Goal: Find specific page/section: Find specific page/section

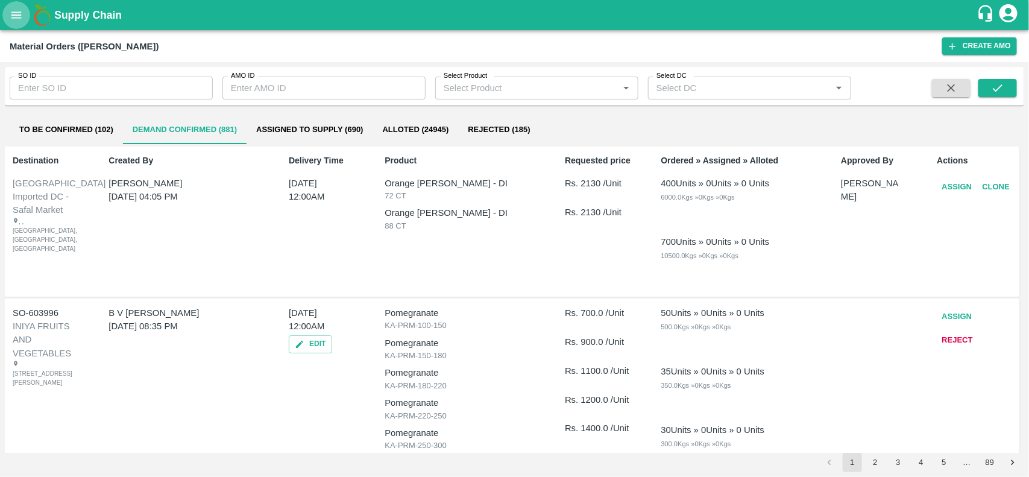
click at [13, 16] on icon "open drawer" at bounding box center [16, 14] width 13 height 13
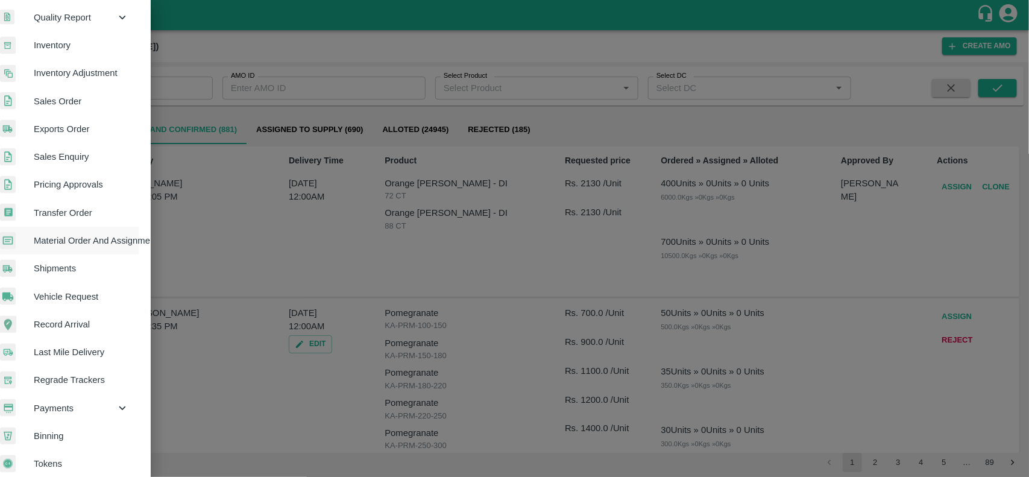
scroll to position [209, 12]
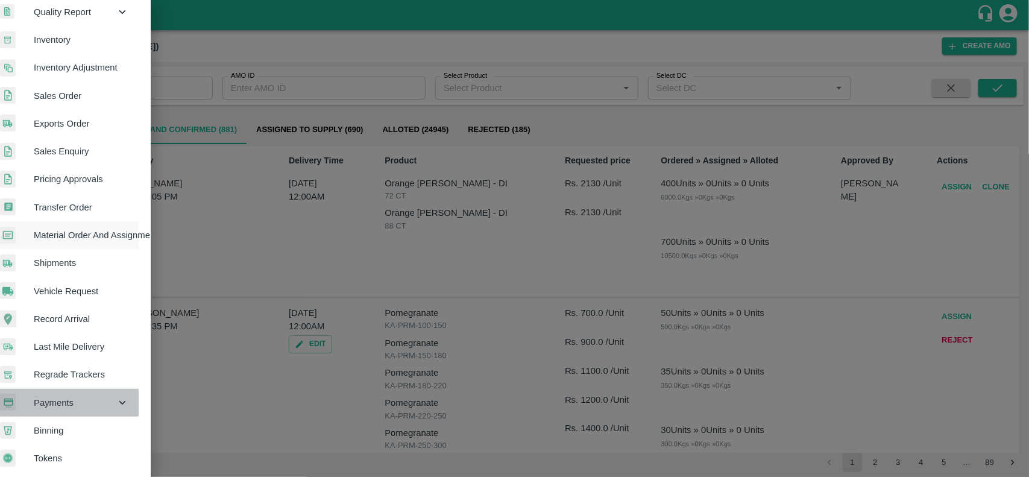
click at [64, 398] on span "Payments" at bounding box center [75, 402] width 82 height 13
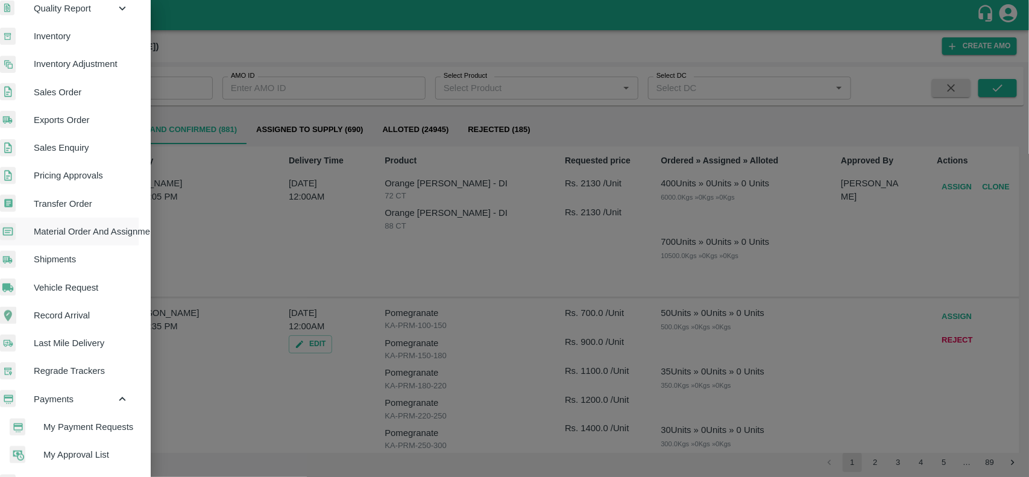
click at [81, 425] on span "My Payment Requests" at bounding box center [86, 426] width 86 height 13
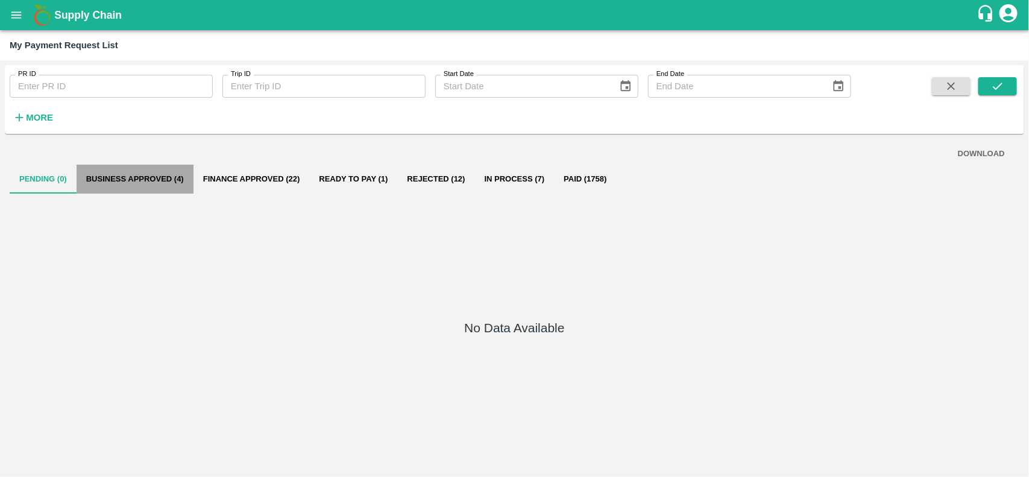
click at [136, 168] on button "Business Approved (4)" at bounding box center [135, 179] width 117 height 29
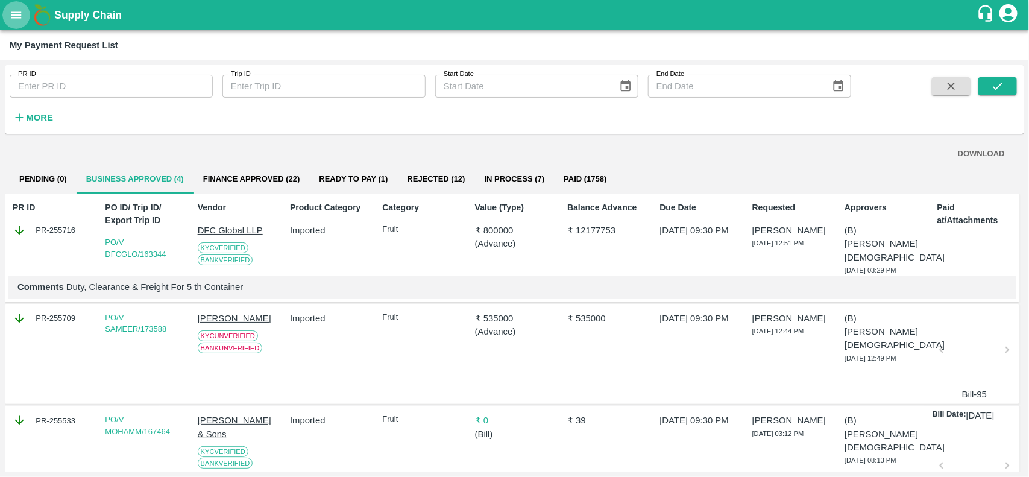
click at [7, 22] on button "open drawer" at bounding box center [16, 15] width 28 height 28
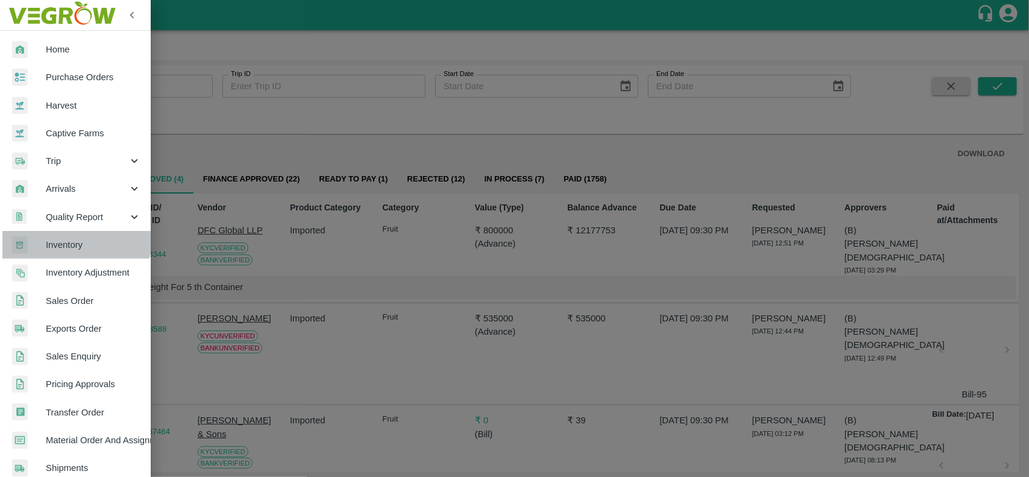
click at [67, 239] on span "Inventory" at bounding box center [93, 244] width 95 height 13
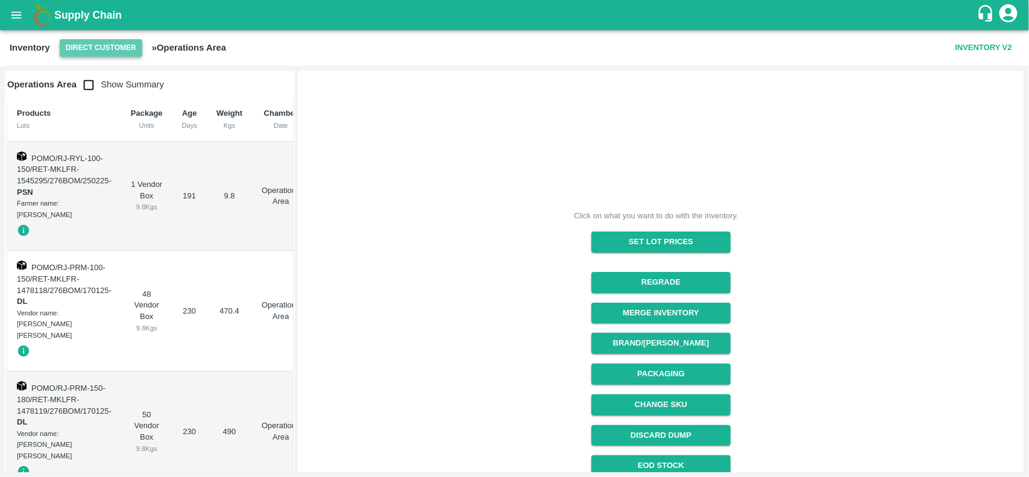
click at [79, 48] on button "Direct Customer" at bounding box center [101, 47] width 83 height 17
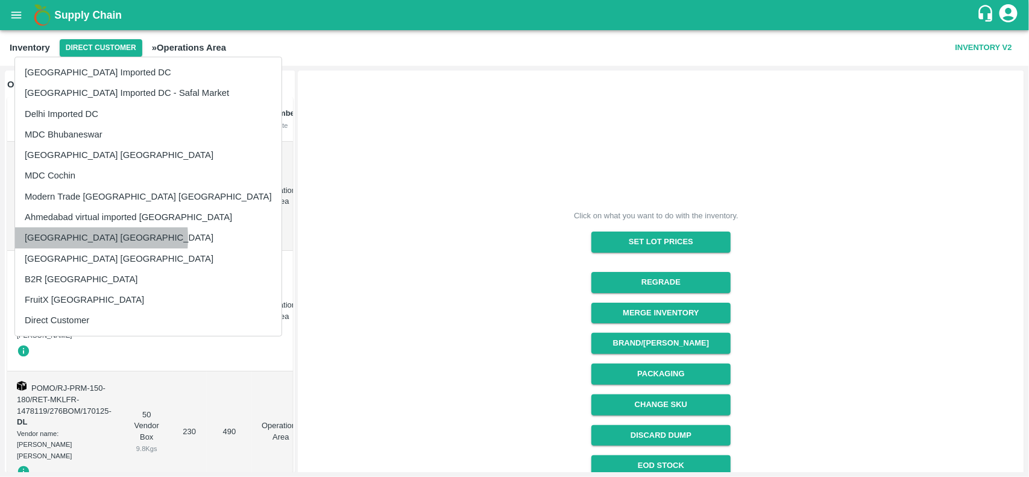
click at [57, 238] on li "[GEOGRAPHIC_DATA] [GEOGRAPHIC_DATA]" at bounding box center [148, 237] width 267 height 21
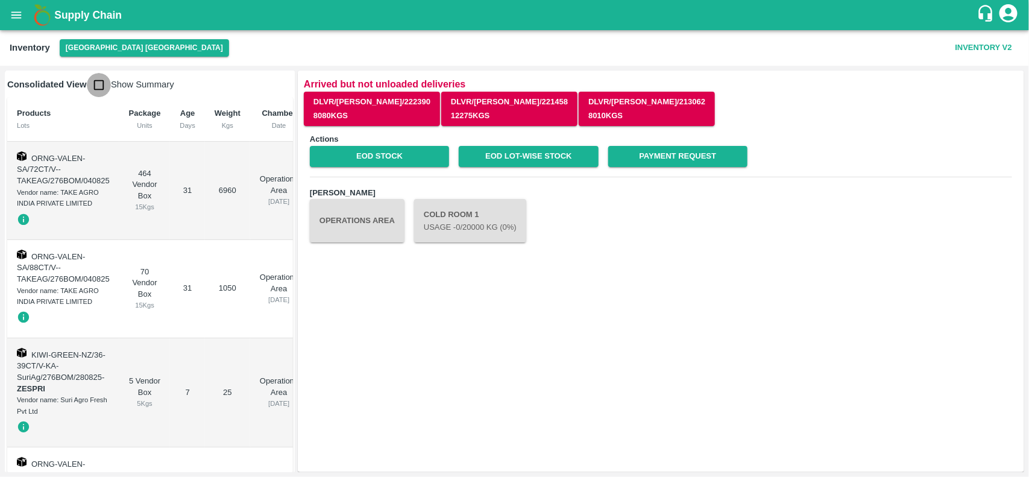
click at [104, 83] on input "checkbox" at bounding box center [99, 85] width 24 height 24
checkbox input "true"
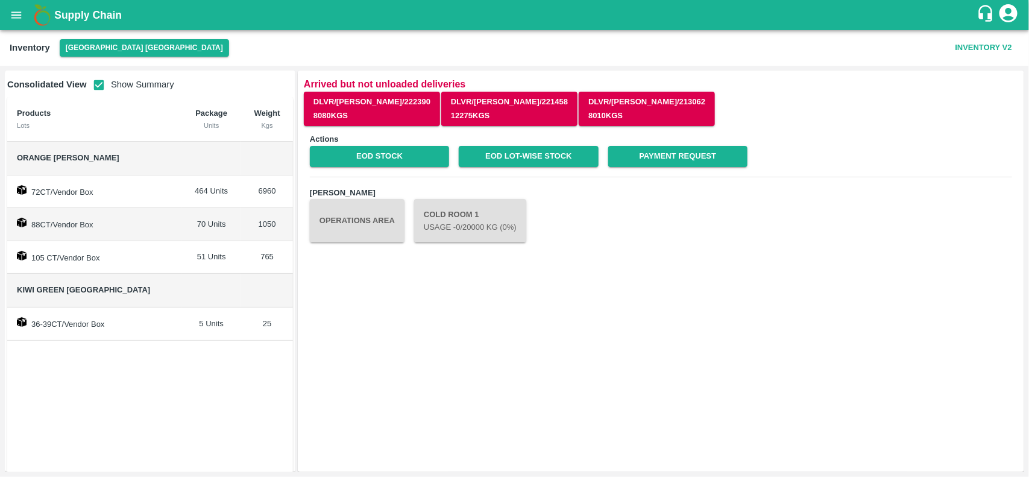
scroll to position [22, 0]
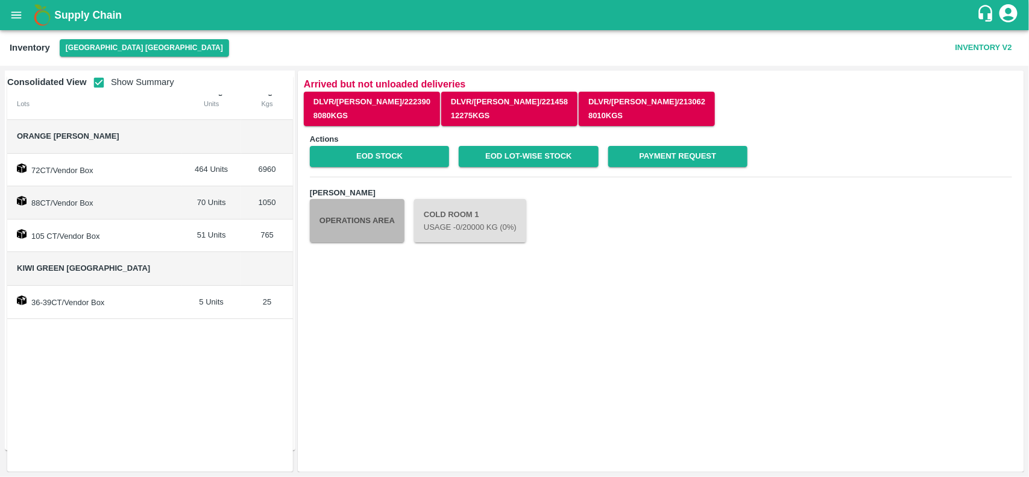
click at [356, 227] on button "Operations Area" at bounding box center [357, 220] width 95 height 43
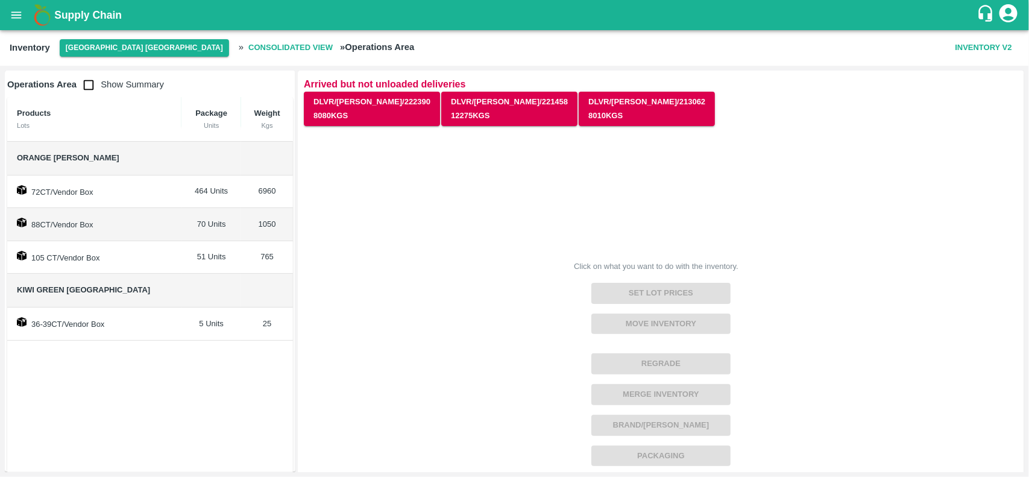
scroll to position [213, 0]
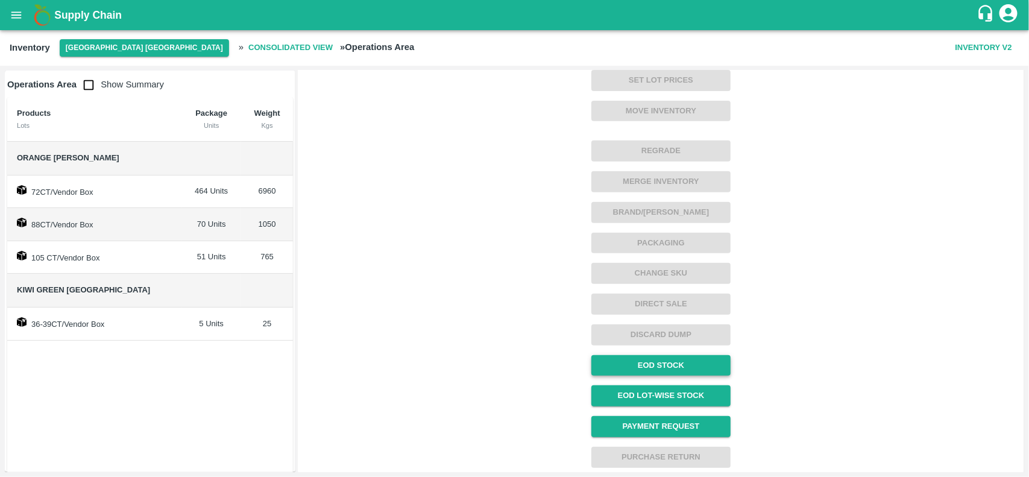
click at [673, 365] on link "EOD Stock" at bounding box center [661, 365] width 139 height 21
